Goal: Information Seeking & Learning: Learn about a topic

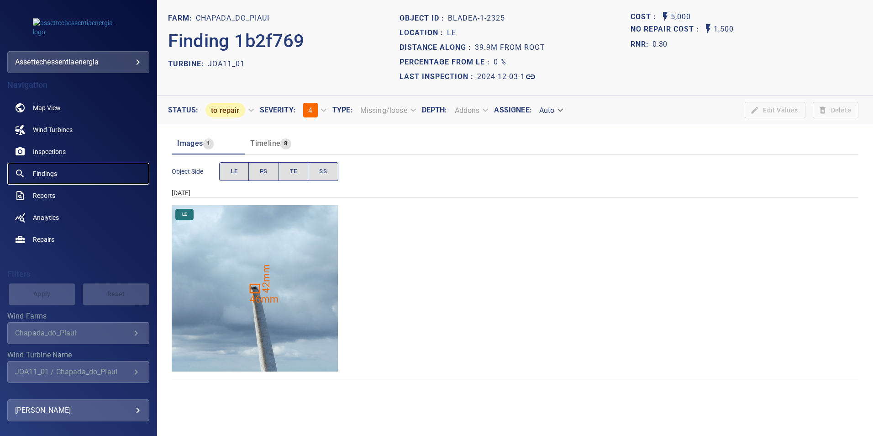
click at [46, 172] on span "Findings" at bounding box center [45, 173] width 24 height 9
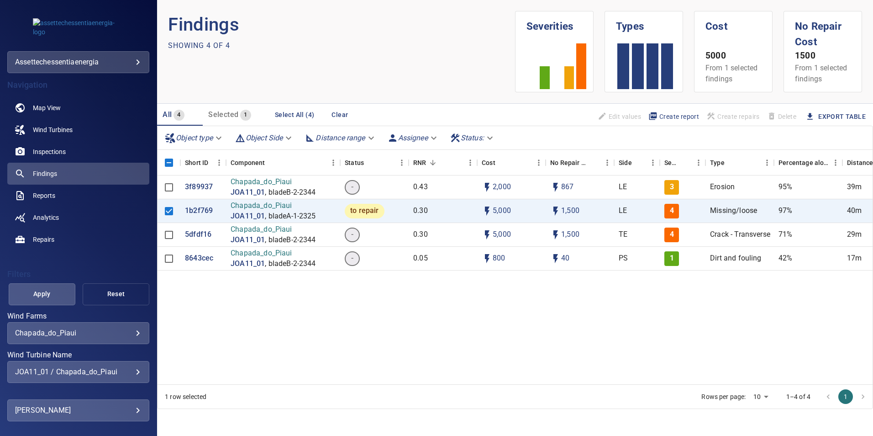
click at [116, 290] on span "Reset" at bounding box center [116, 293] width 44 height 11
type input "**********"
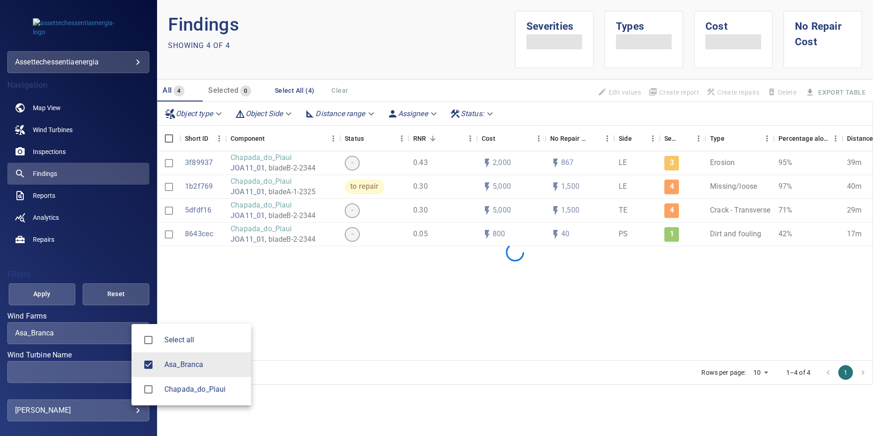
click at [129, 329] on body "**********" at bounding box center [436, 218] width 873 height 436
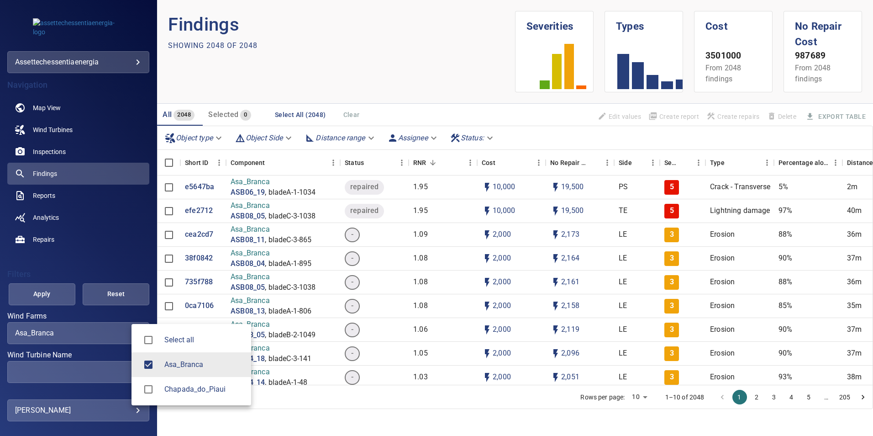
click at [205, 210] on div at bounding box center [436, 218] width 873 height 436
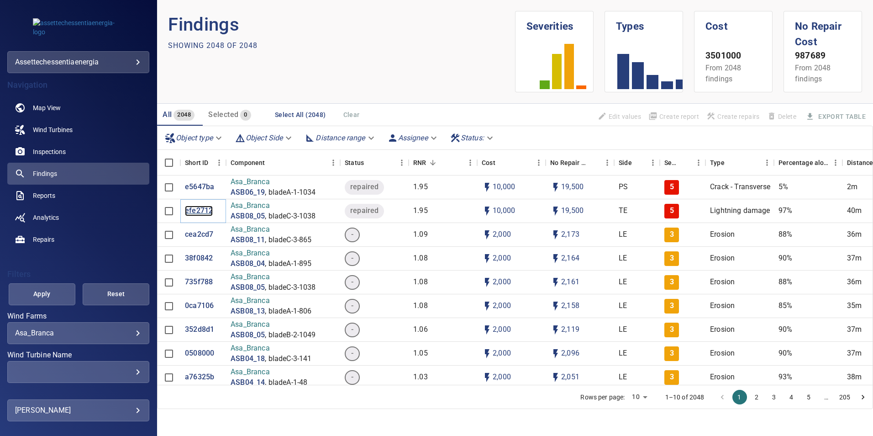
click at [194, 211] on p "efe2712" at bounding box center [199, 210] width 28 height 11
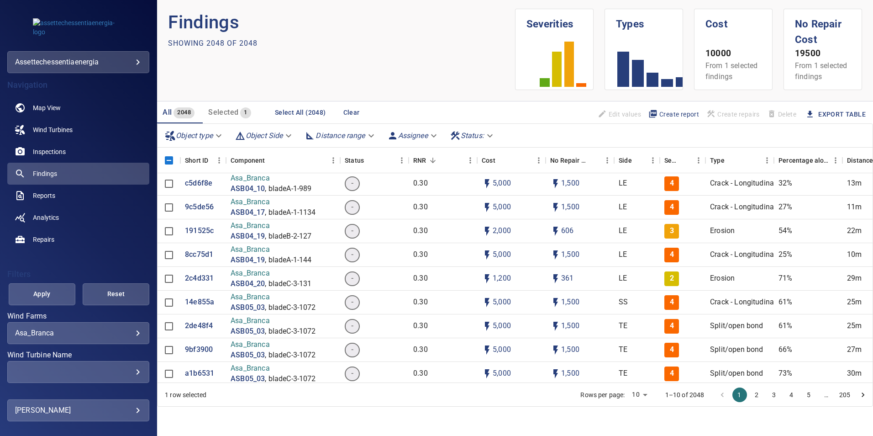
scroll to position [13744, 0]
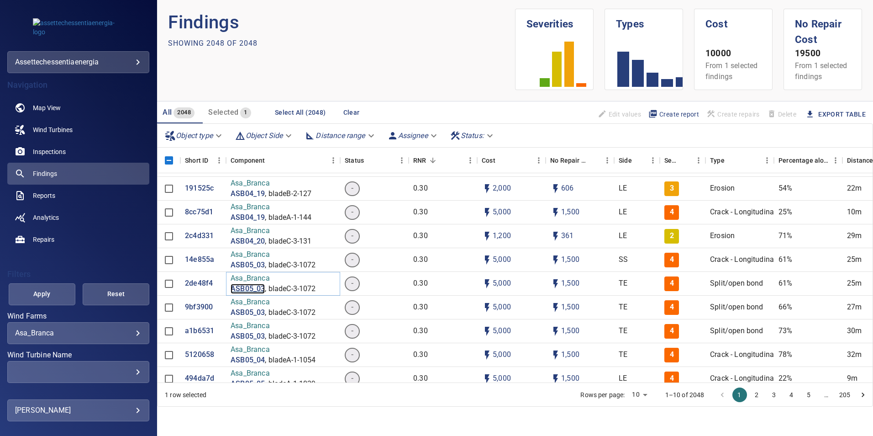
click at [252, 287] on p "ASB05_03" at bounding box center [248, 289] width 34 height 11
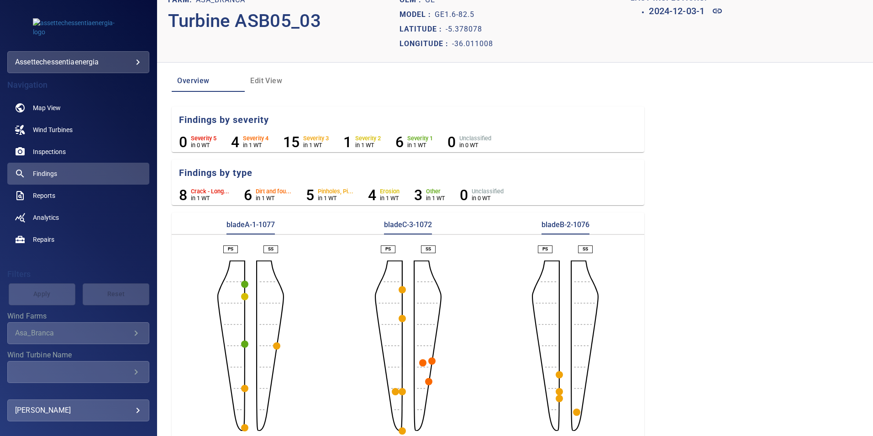
scroll to position [28, 0]
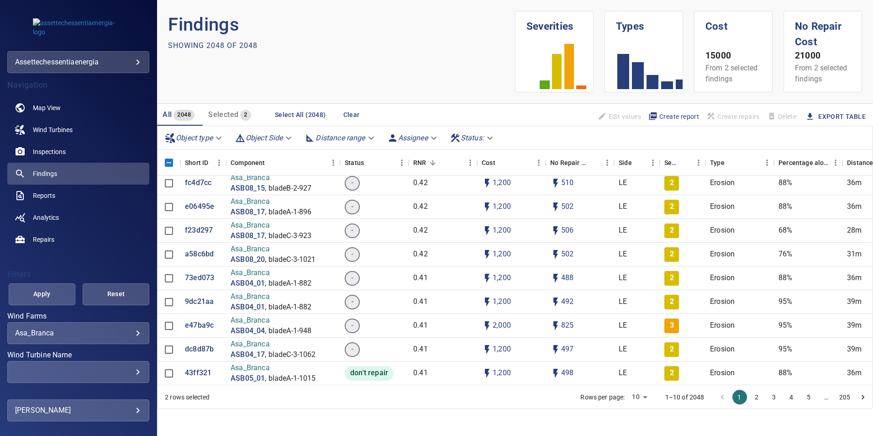
scroll to position [9087, 0]
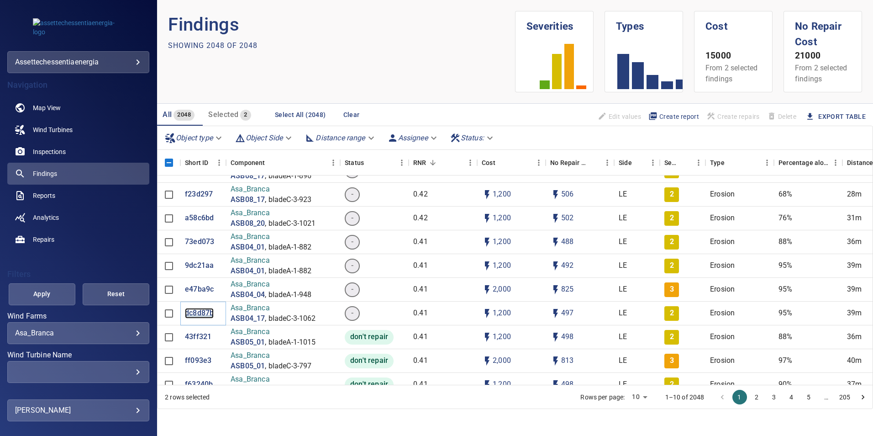
click at [201, 309] on p "dc8d87b" at bounding box center [199, 313] width 29 height 11
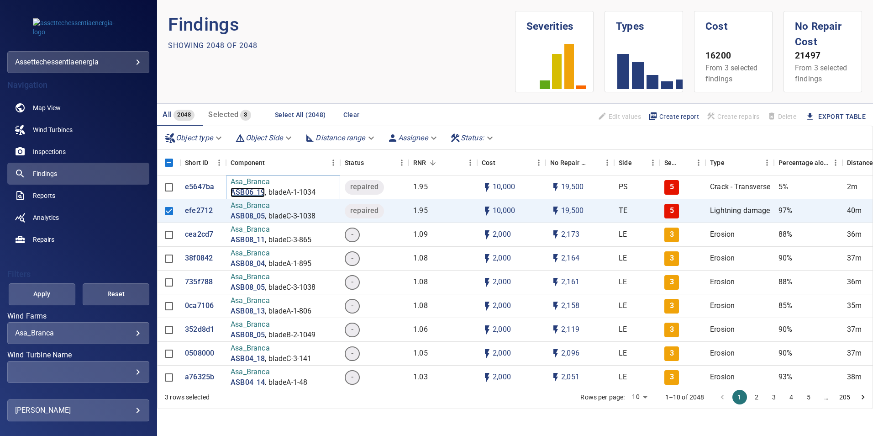
click at [252, 192] on p "ASB06_19" at bounding box center [248, 192] width 34 height 11
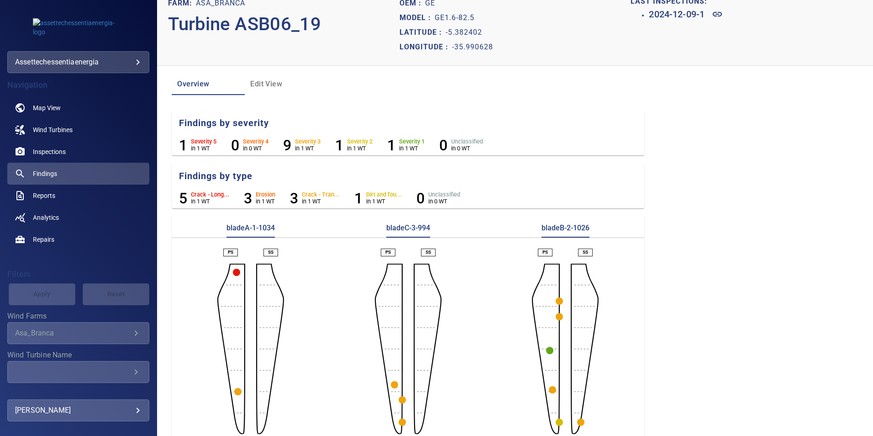
scroll to position [28, 0]
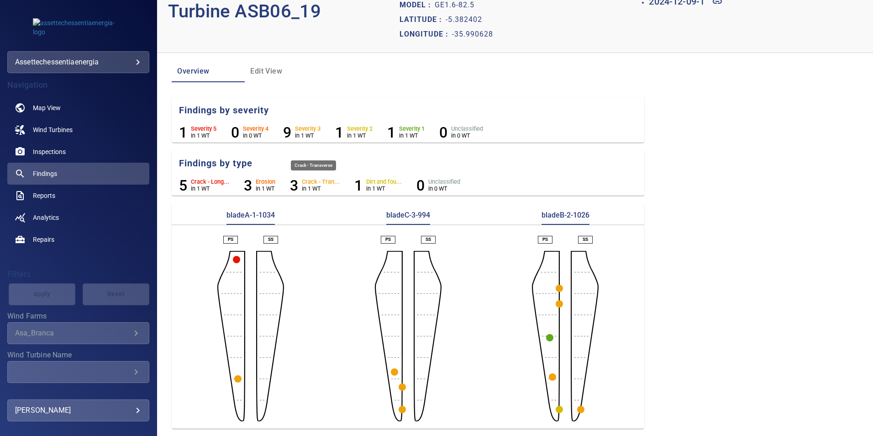
click at [311, 184] on h6 "Crack - Tran..." at bounding box center [321, 182] width 38 height 6
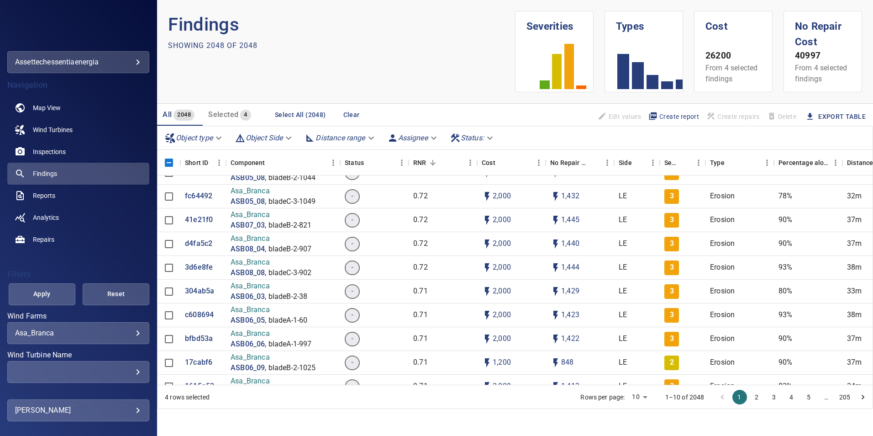
scroll to position [2146, 0]
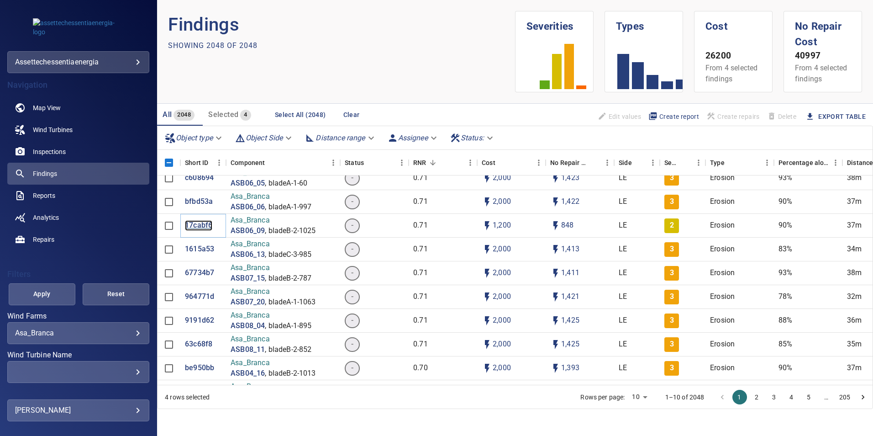
click at [190, 221] on p "17cabf6" at bounding box center [198, 225] width 27 height 11
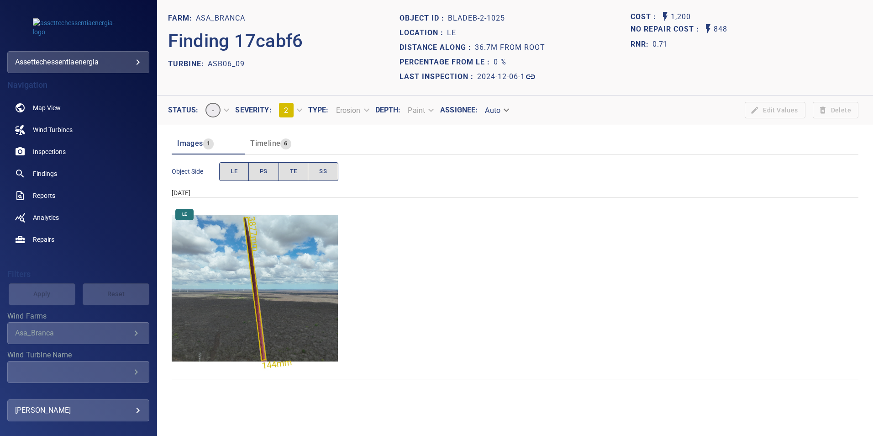
click at [247, 297] on img "Asa_Branca/ASB06_09/2024-12-06-1/2024-12-06-2/image74wp74.jpg" at bounding box center [255, 288] width 166 height 166
